Goal: Information Seeking & Learning: Find specific page/section

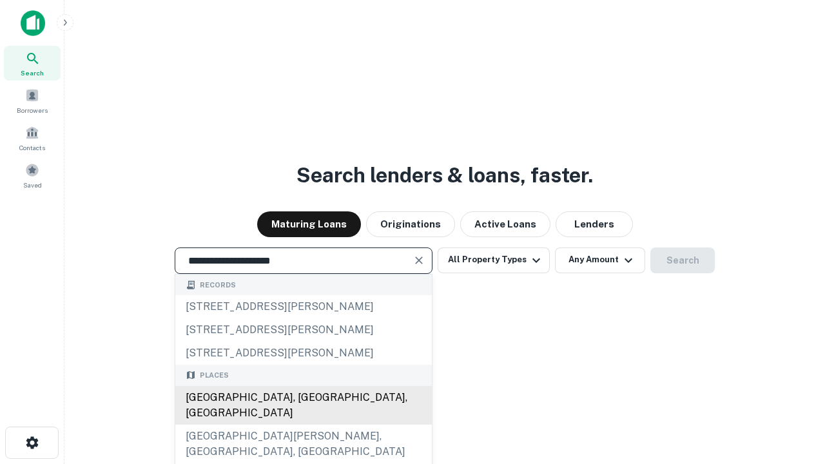
click at [303, 425] on div "[GEOGRAPHIC_DATA], [GEOGRAPHIC_DATA], [GEOGRAPHIC_DATA]" at bounding box center [303, 405] width 257 height 39
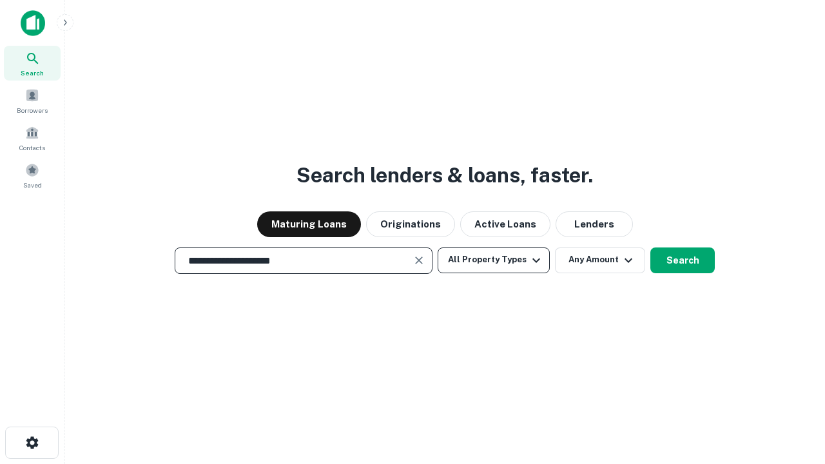
type input "**********"
click at [494, 260] on button "All Property Types" at bounding box center [494, 260] width 112 height 26
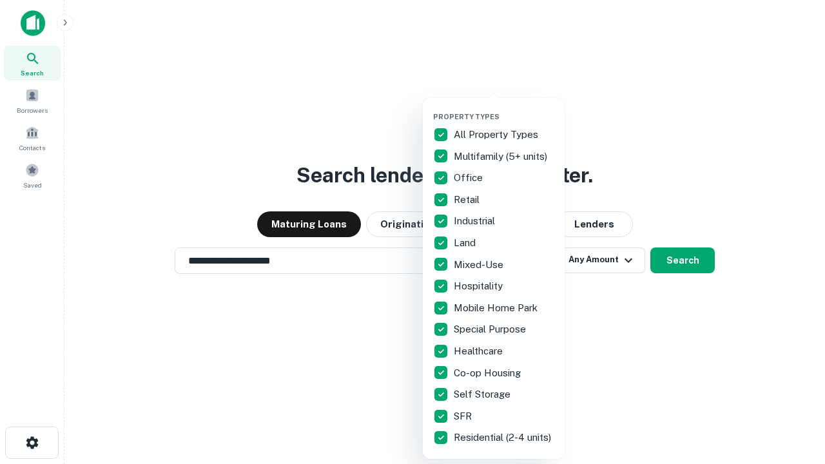
click at [504, 108] on button "button" at bounding box center [504, 108] width 142 height 1
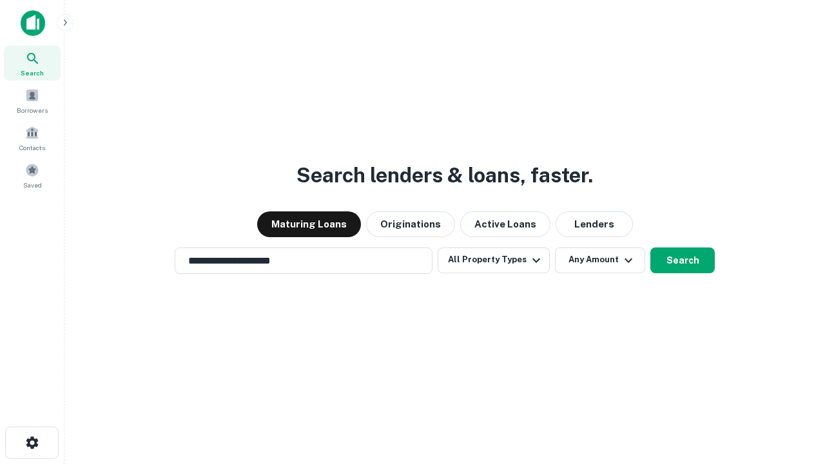
scroll to position [20, 0]
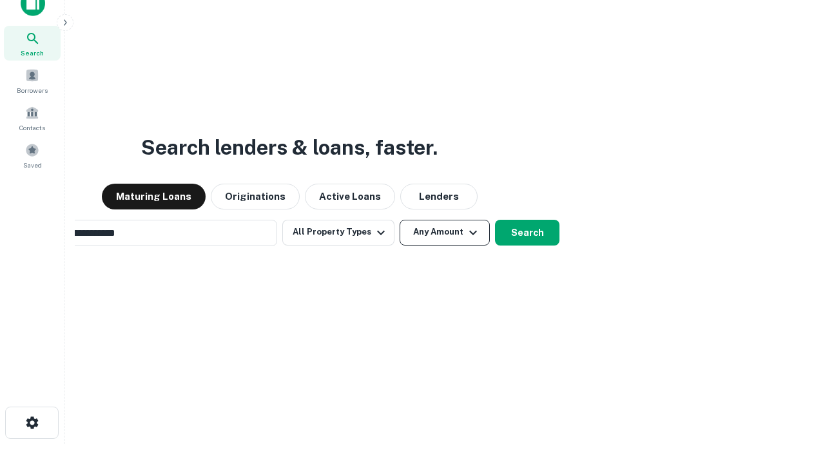
click at [400, 220] on button "Any Amount" at bounding box center [445, 233] width 90 height 26
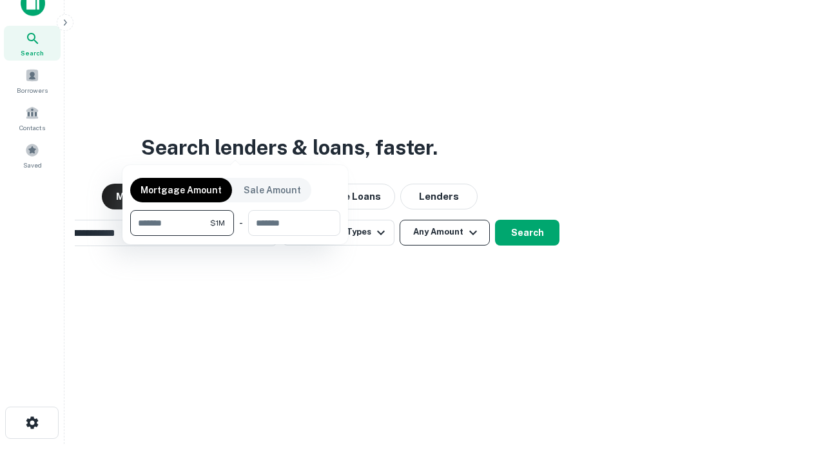
scroll to position [21, 0]
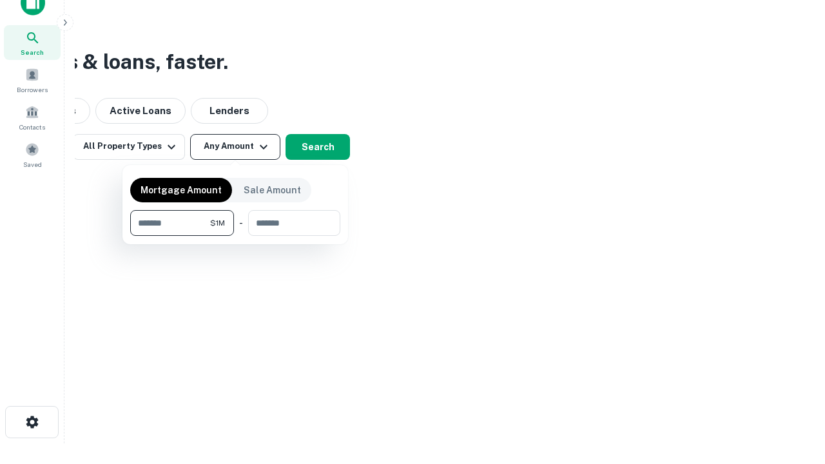
type input "*******"
click at [235, 236] on button "button" at bounding box center [235, 236] width 210 height 1
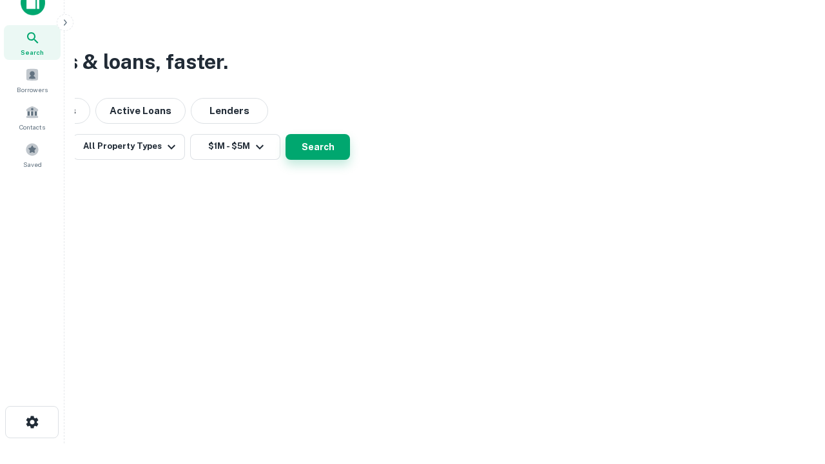
click at [350, 160] on button "Search" at bounding box center [318, 147] width 64 height 26
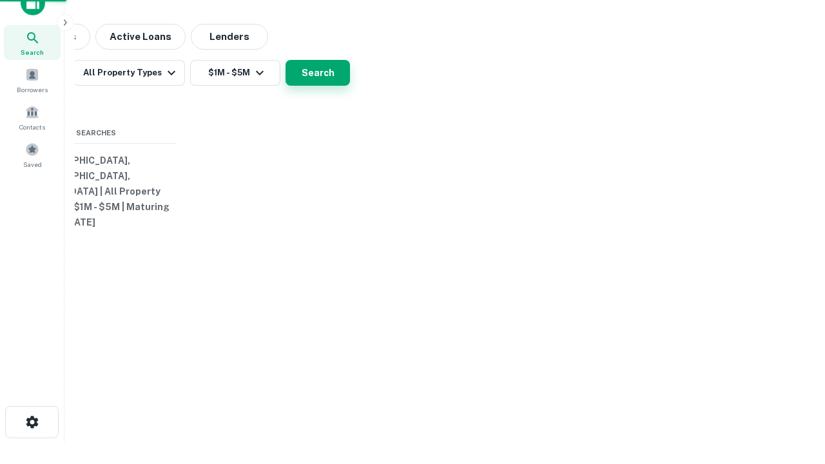
scroll to position [20, 0]
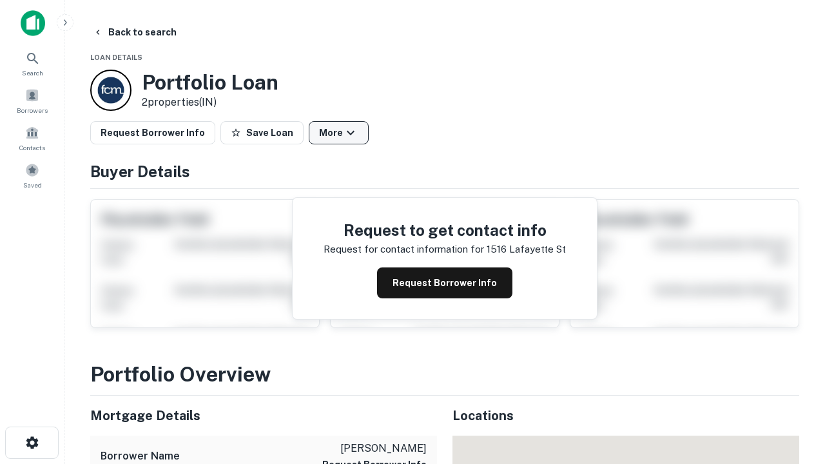
click at [338, 133] on button "More" at bounding box center [339, 132] width 60 height 23
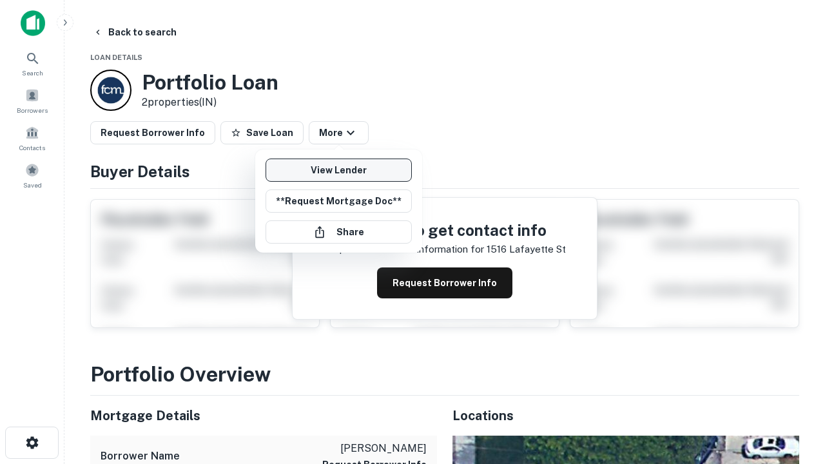
click at [338, 170] on link "View Lender" at bounding box center [339, 170] width 146 height 23
